Goal: Check status: Check status

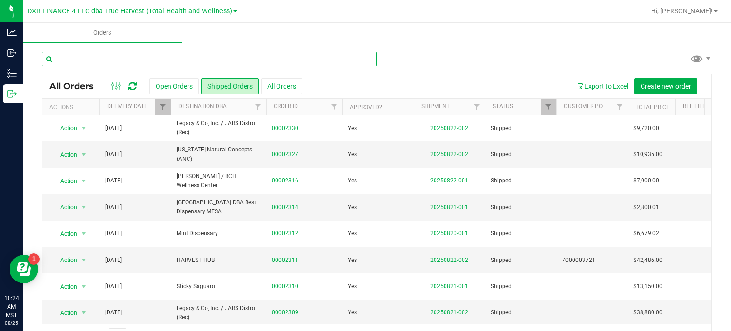
click at [110, 59] on input "text" at bounding box center [209, 59] width 335 height 14
type input "2327"
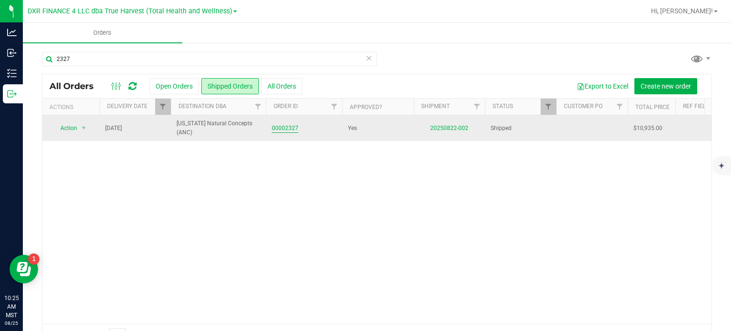
click at [291, 129] on link "00002327" at bounding box center [285, 128] width 27 height 9
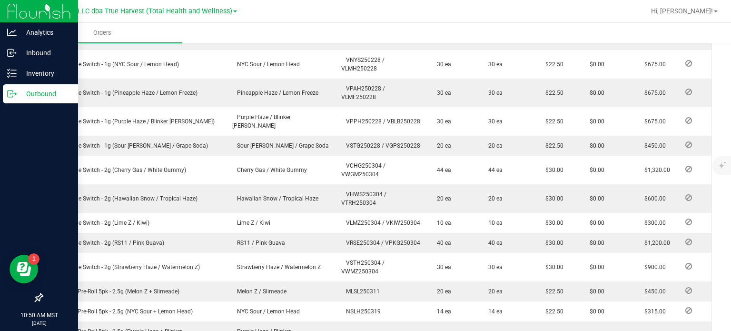
scroll to position [333, 0]
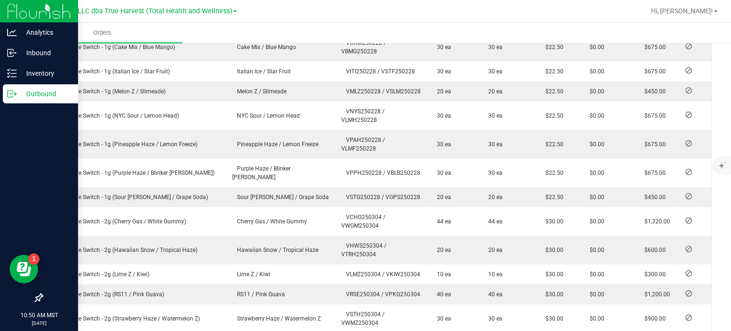
click at [14, 95] on icon at bounding box center [12, 94] width 10 height 10
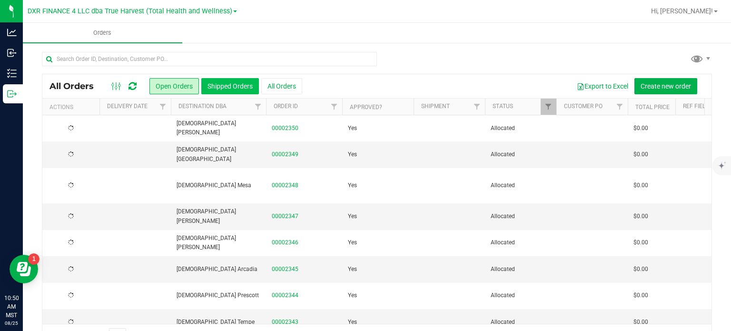
click at [225, 85] on button "Shipped Orders" at bounding box center [230, 86] width 58 height 16
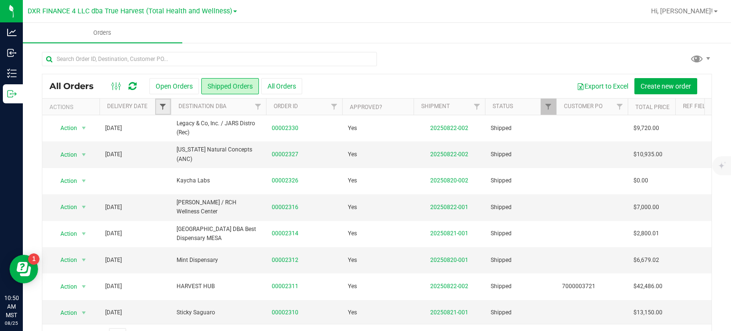
click at [162, 108] on span "Filter" at bounding box center [163, 107] width 8 height 8
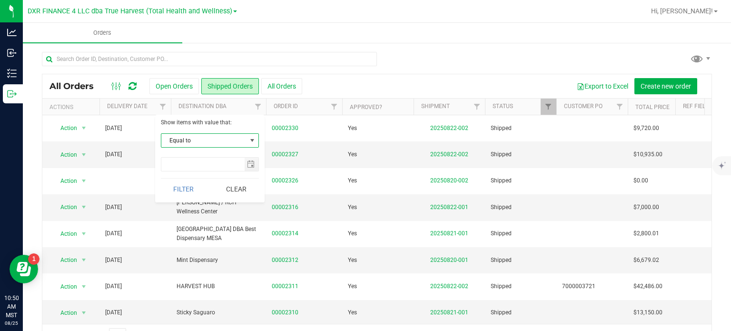
click at [200, 136] on span "Equal to" at bounding box center [203, 140] width 85 height 13
click at [191, 171] on li "Is after" at bounding box center [209, 170] width 97 height 14
click at [254, 163] on span "select" at bounding box center [252, 164] width 14 height 13
click at [250, 165] on span "select" at bounding box center [251, 164] width 8 height 8
